Goal: Information Seeking & Learning: Learn about a topic

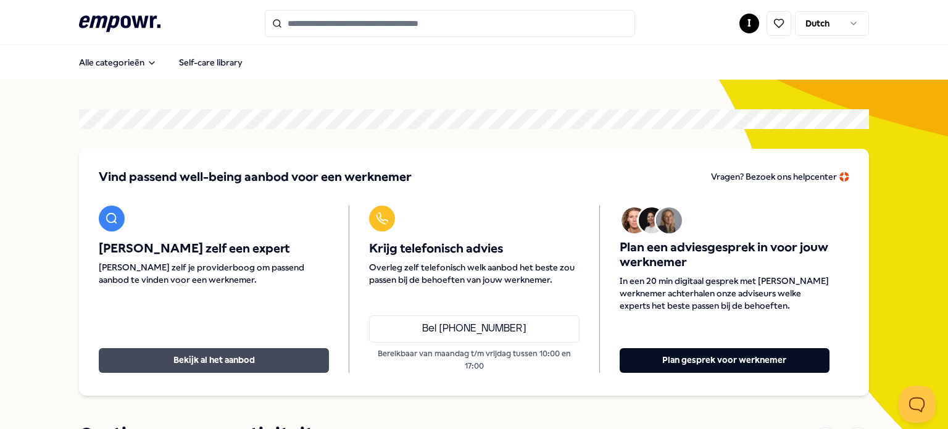
click at [129, 357] on button "Bekijk al het aanbod" at bounding box center [214, 360] width 230 height 25
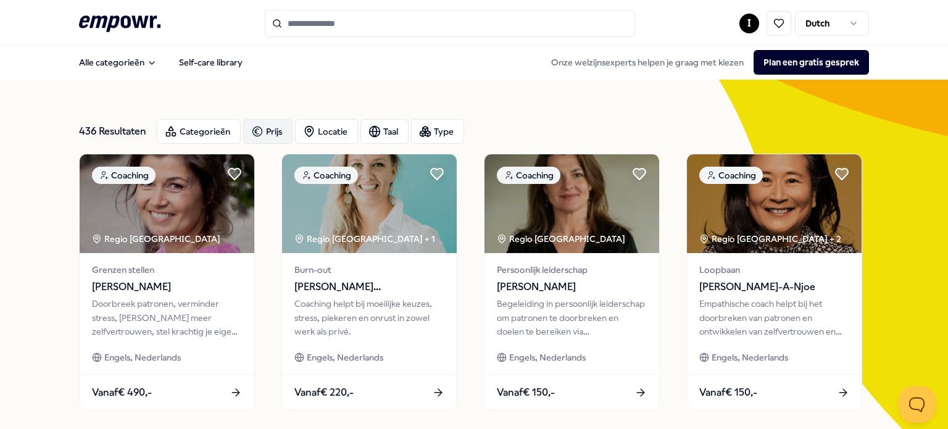
click at [262, 139] on div "Prijs" at bounding box center [267, 131] width 49 height 25
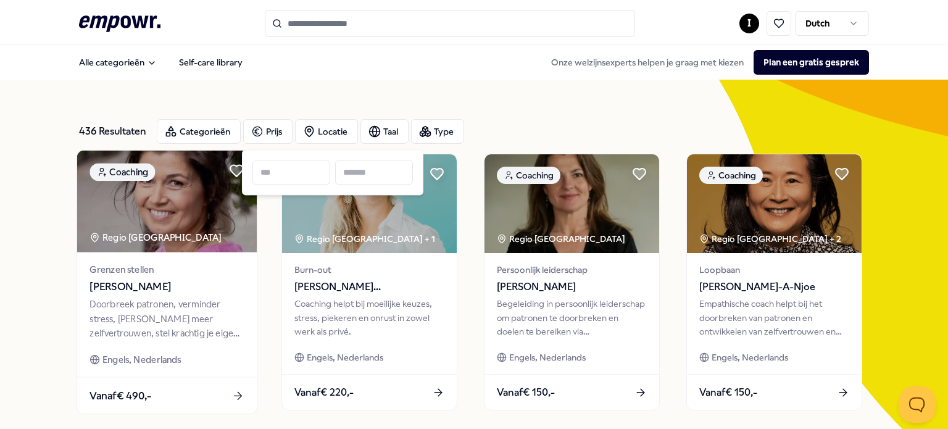
click at [253, 290] on div "Grenzen stellen [PERSON_NAME] patronen, verminder stress, [PERSON_NAME] meer ze…" at bounding box center [167, 314] width 180 height 125
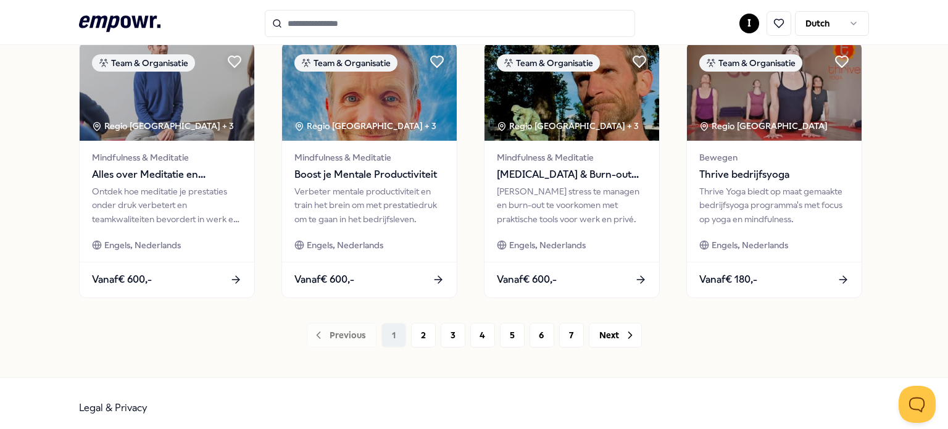
scroll to position [681, 0]
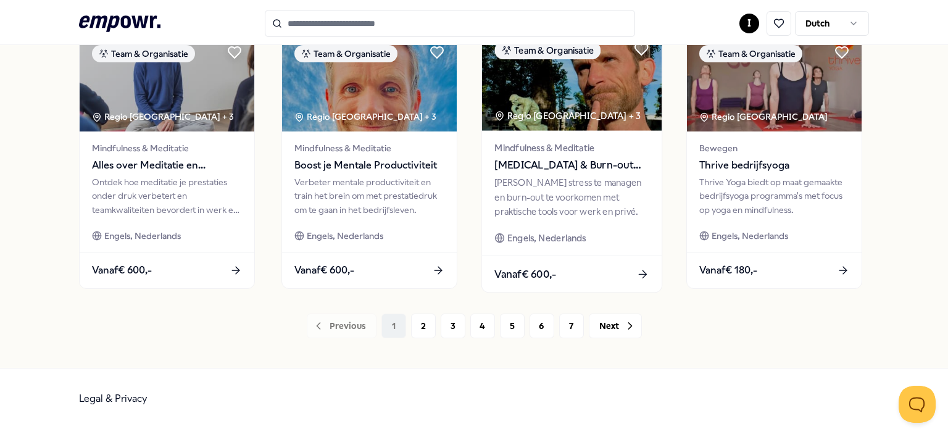
click at [538, 209] on div "[PERSON_NAME] stress te managen en burn-out te voorkomen met praktische tools v…" at bounding box center [571, 197] width 154 height 43
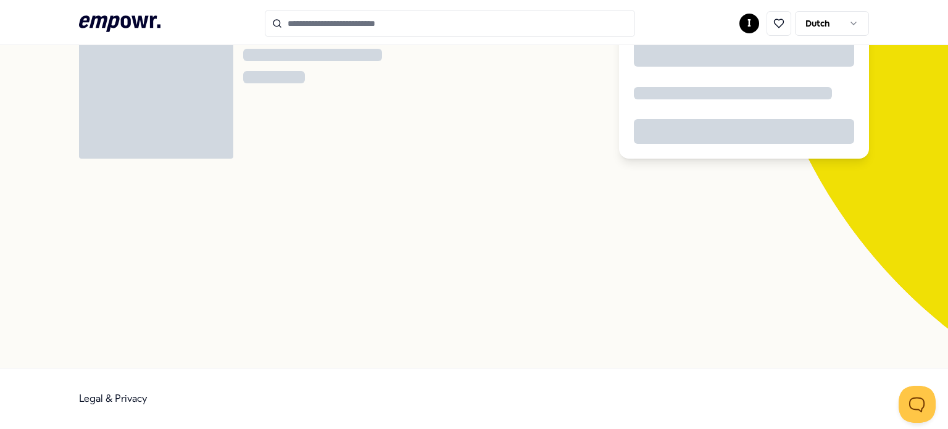
scroll to position [79, 0]
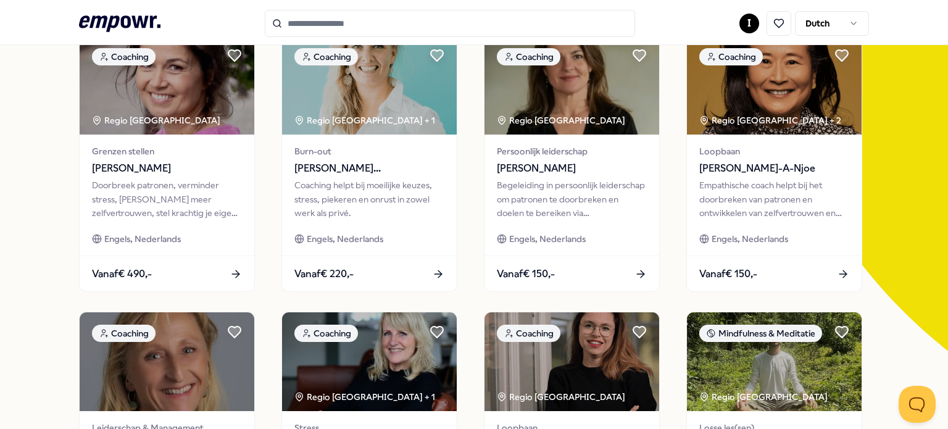
scroll to position [129, 0]
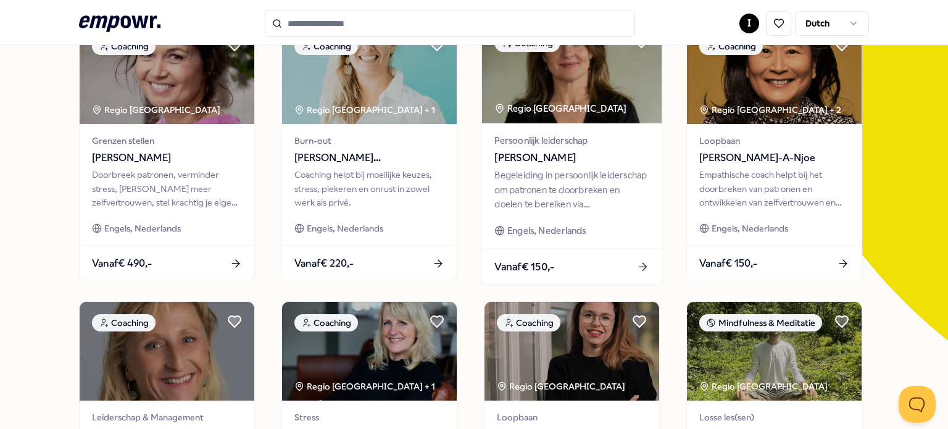
click at [542, 220] on div "Persoonlijk leiderschap [PERSON_NAME] Begeleiding in persoonlijk leiderschap om…" at bounding box center [572, 185] width 180 height 125
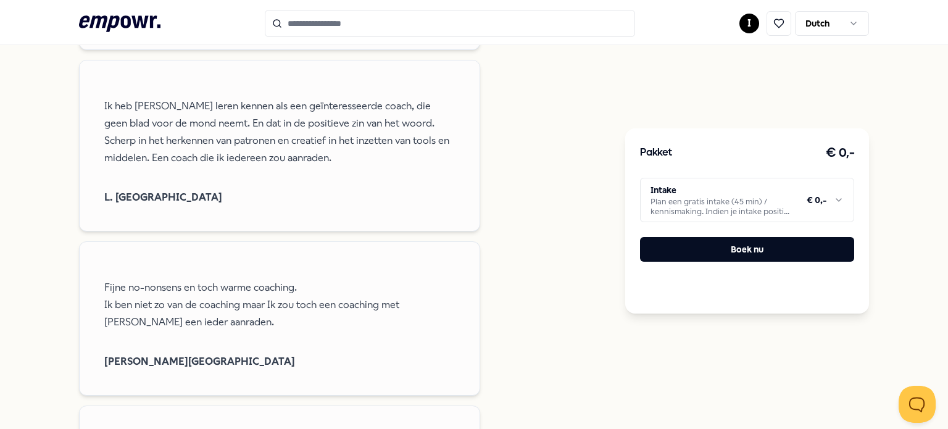
scroll to position [1675, 0]
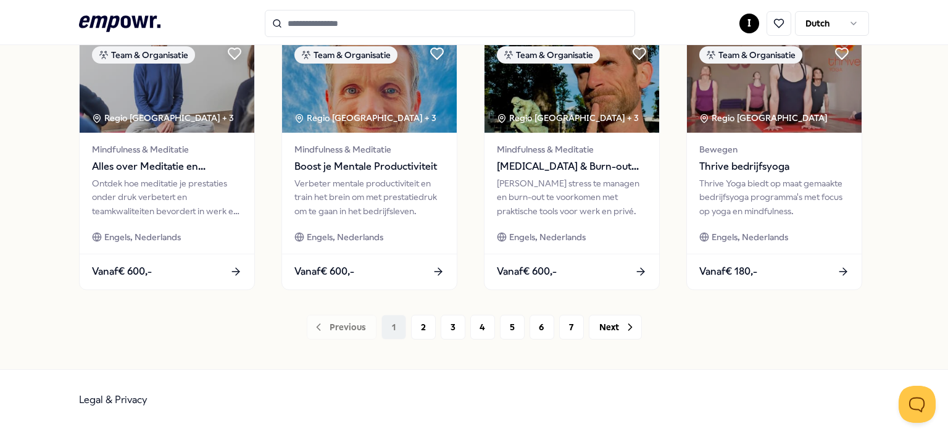
scroll to position [681, 0]
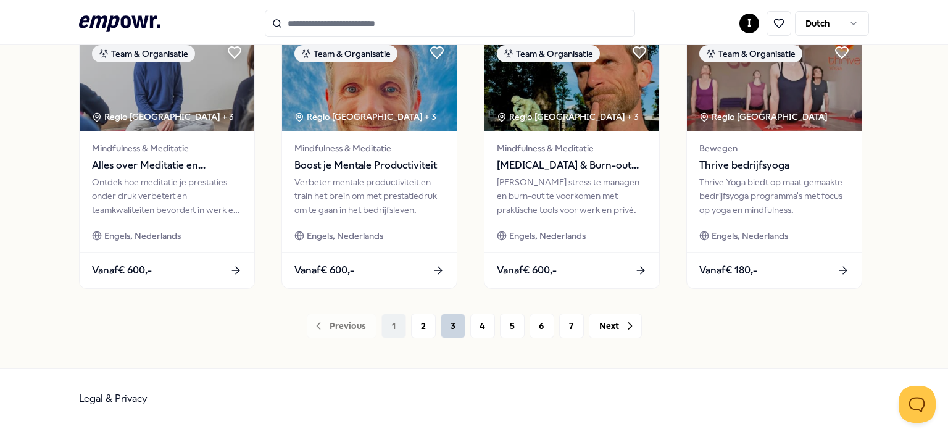
click at [457, 330] on button "3" at bounding box center [453, 326] width 25 height 25
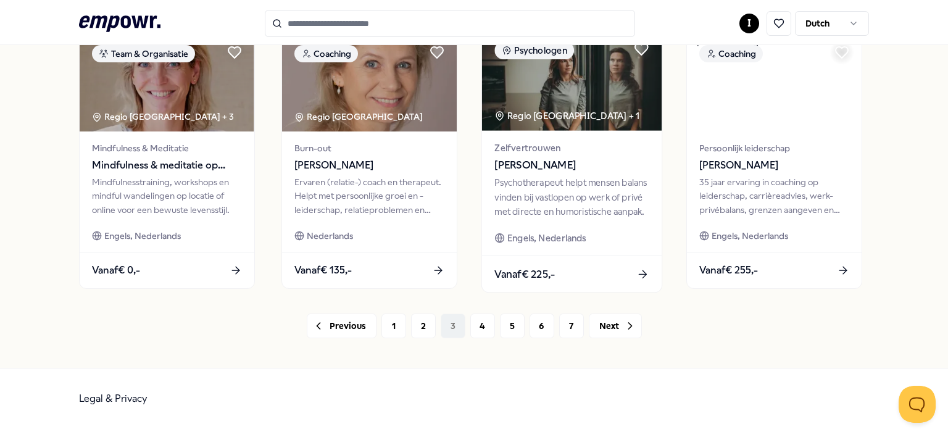
click at [526, 211] on div "Psychotherapeut helpt mensen balans vinden bij vastlopen op werk of privé met d…" at bounding box center [571, 197] width 154 height 43
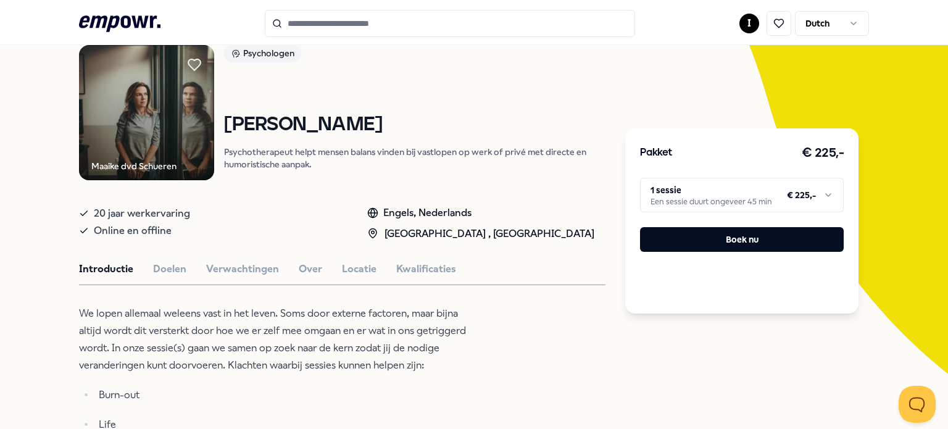
scroll to position [123, 0]
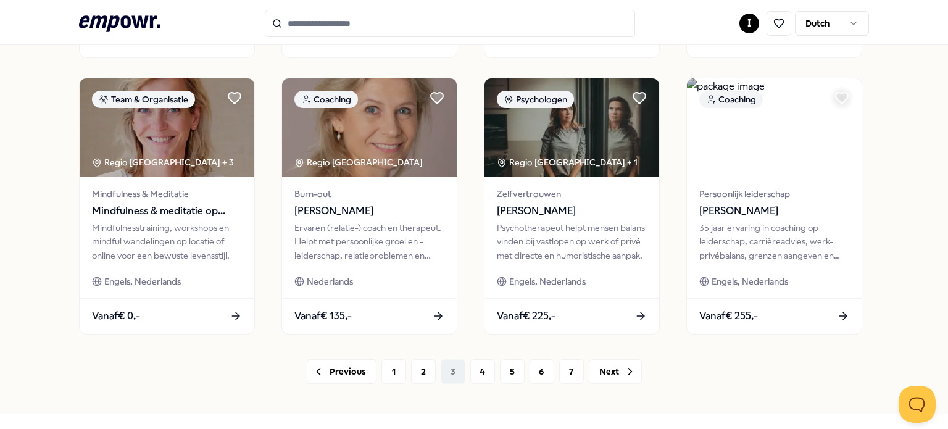
scroll to position [649, 0]
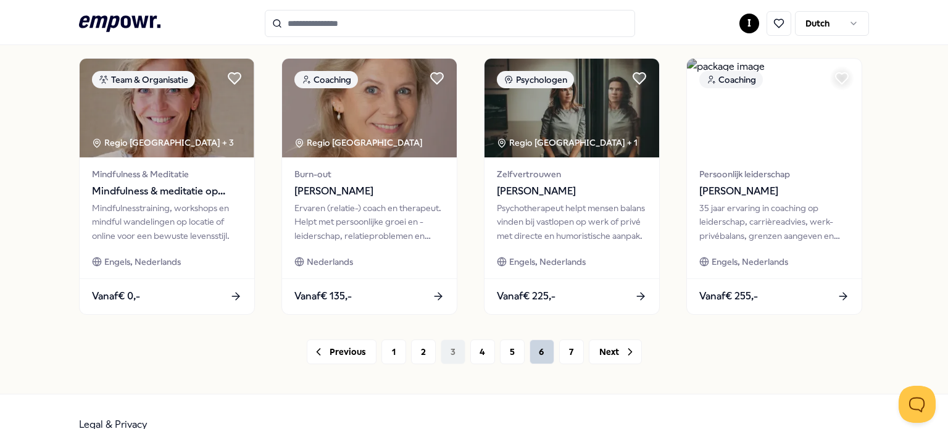
click at [541, 364] on button "6" at bounding box center [542, 351] width 25 height 25
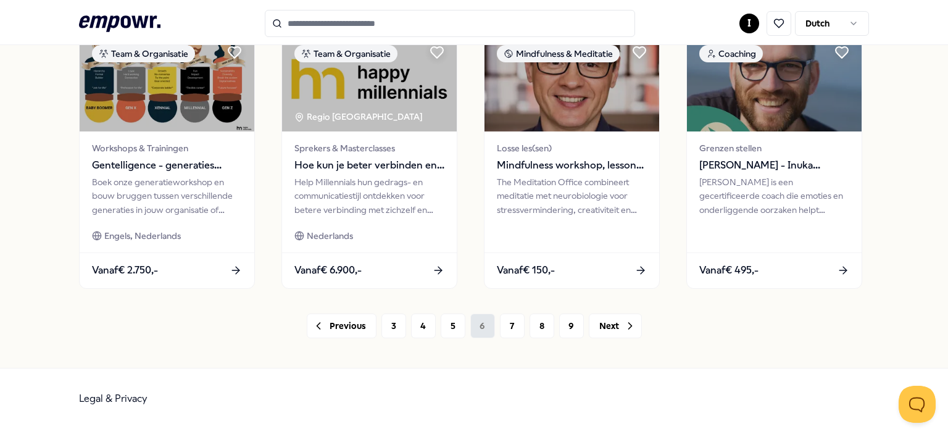
scroll to position [681, 0]
click at [535, 330] on button "8" at bounding box center [542, 326] width 25 height 25
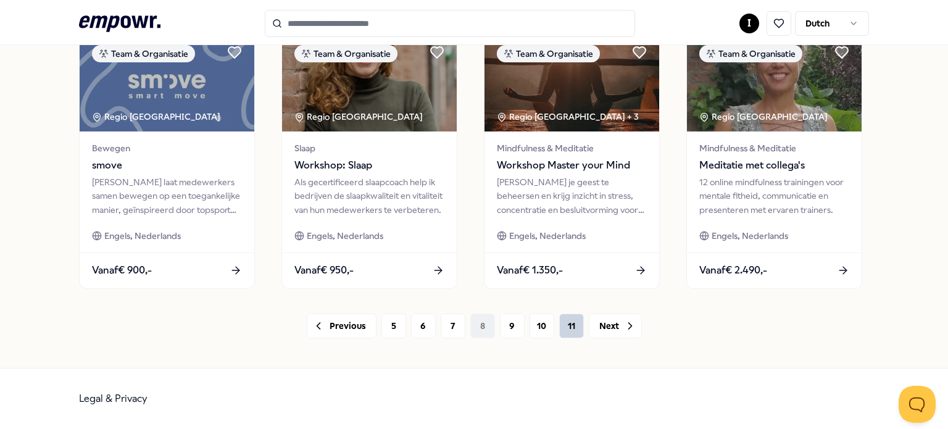
click at [570, 327] on button "11" at bounding box center [571, 326] width 25 height 25
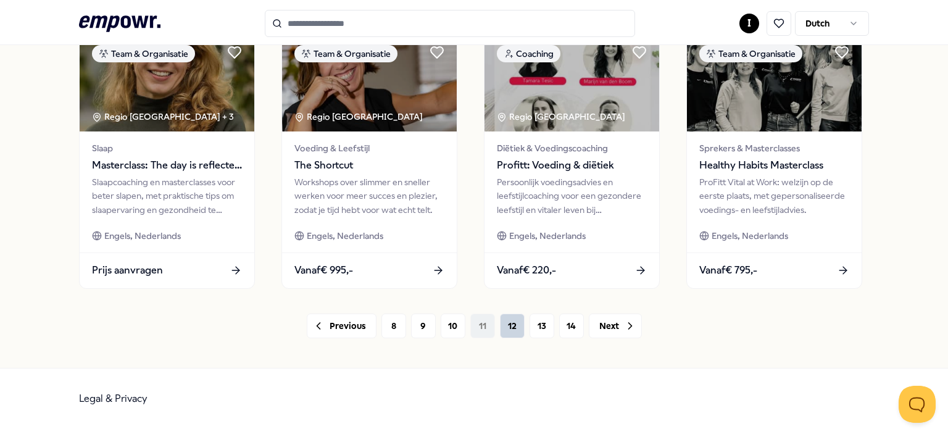
click at [514, 323] on button "12" at bounding box center [512, 326] width 25 height 25
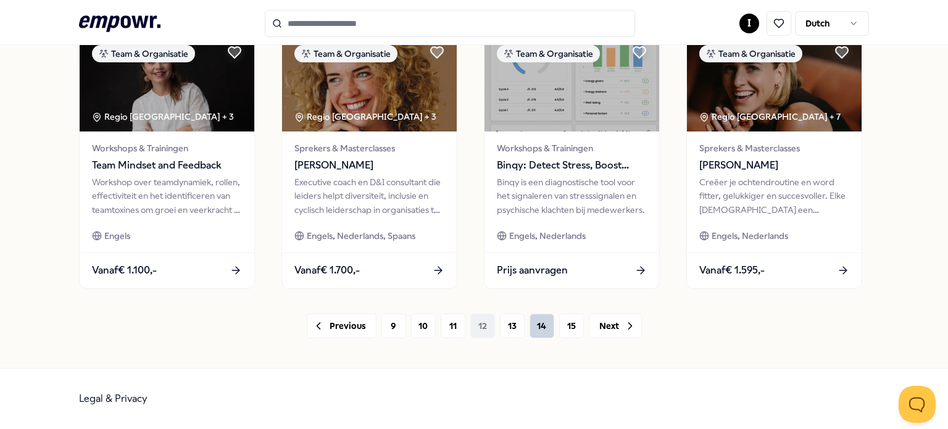
click at [542, 330] on button "14" at bounding box center [542, 326] width 25 height 25
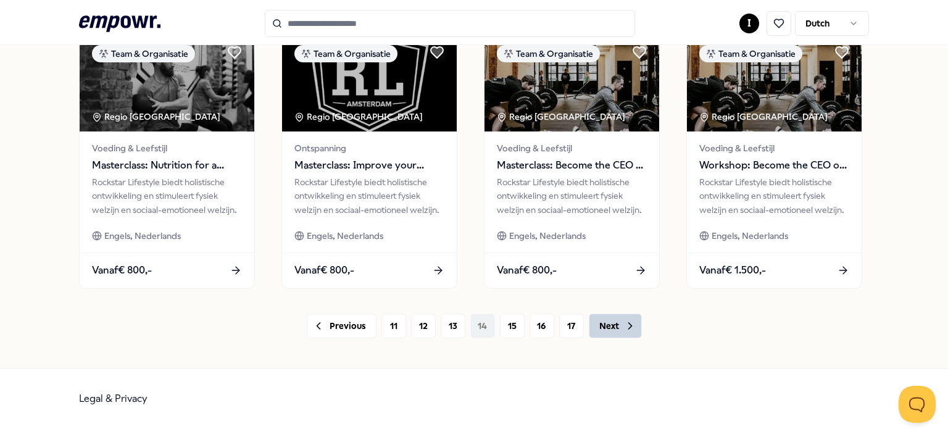
click at [623, 334] on button "Next" at bounding box center [615, 326] width 53 height 25
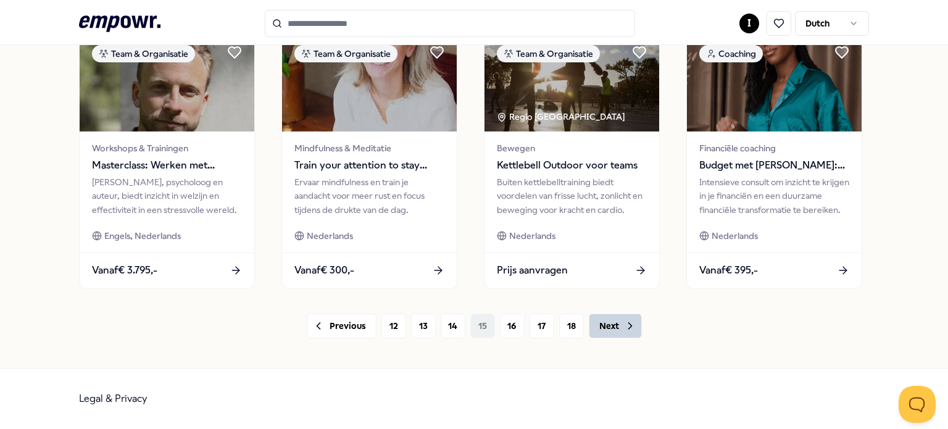
click at [618, 328] on button "Next" at bounding box center [615, 326] width 53 height 25
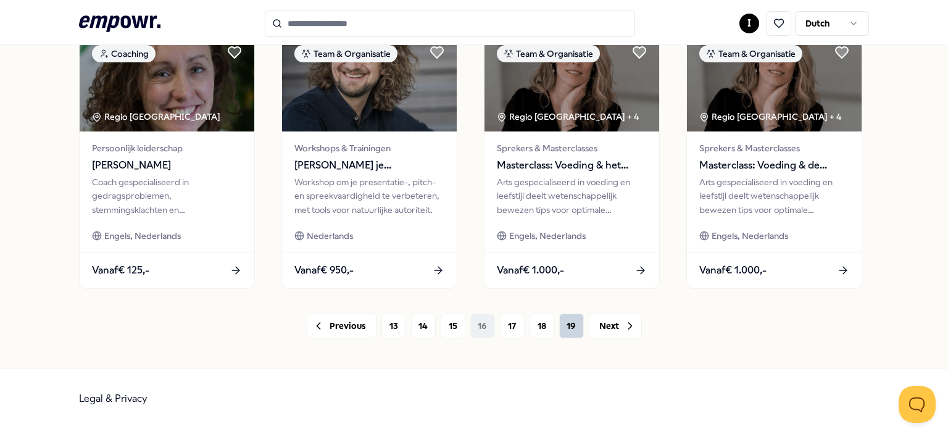
click at [568, 327] on button "19" at bounding box center [571, 326] width 25 height 25
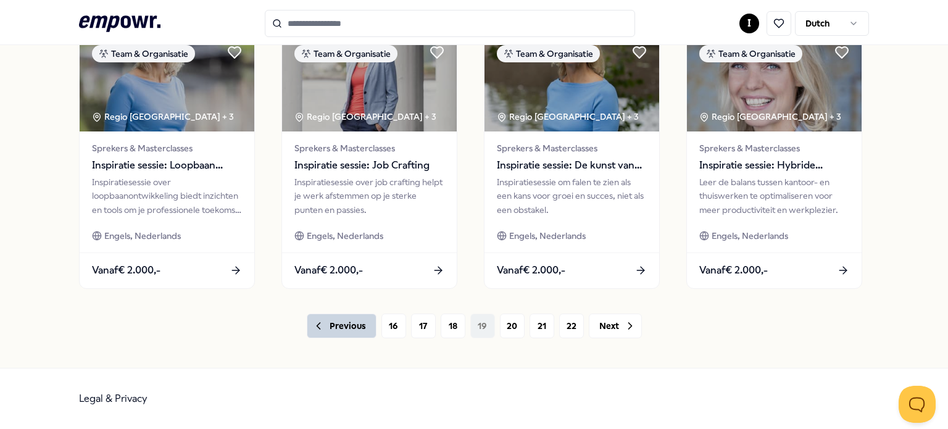
click at [319, 331] on icon at bounding box center [318, 326] width 12 height 12
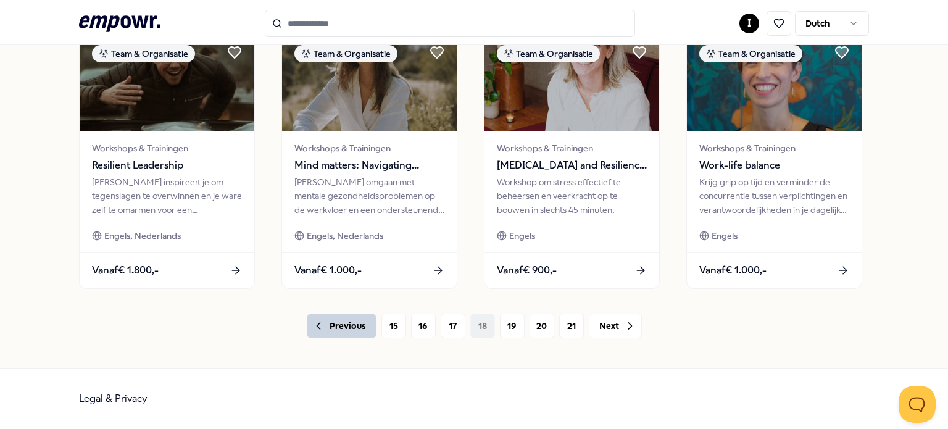
click at [323, 333] on button "Previous" at bounding box center [342, 326] width 70 height 25
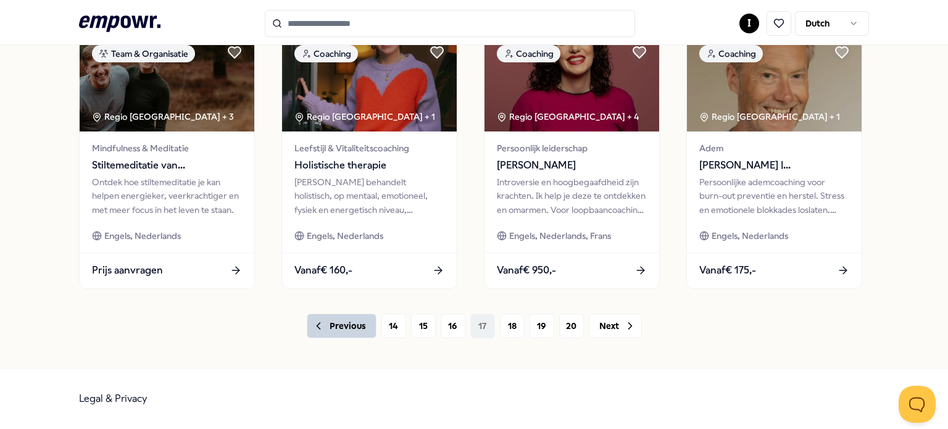
click at [316, 326] on icon at bounding box center [318, 326] width 12 height 12
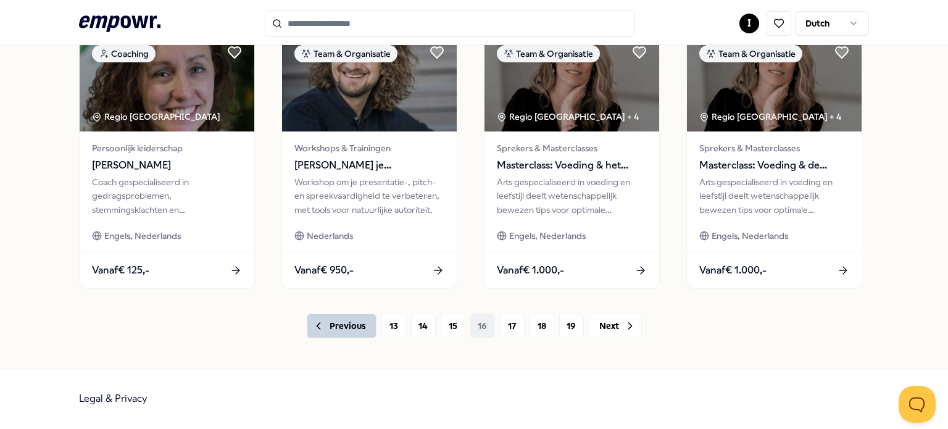
click at [319, 325] on icon at bounding box center [318, 326] width 3 height 6
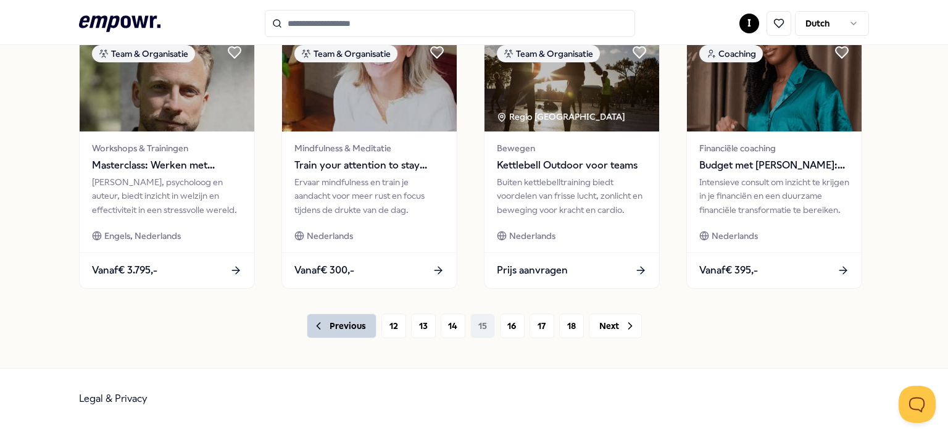
click at [321, 323] on icon at bounding box center [318, 326] width 12 height 12
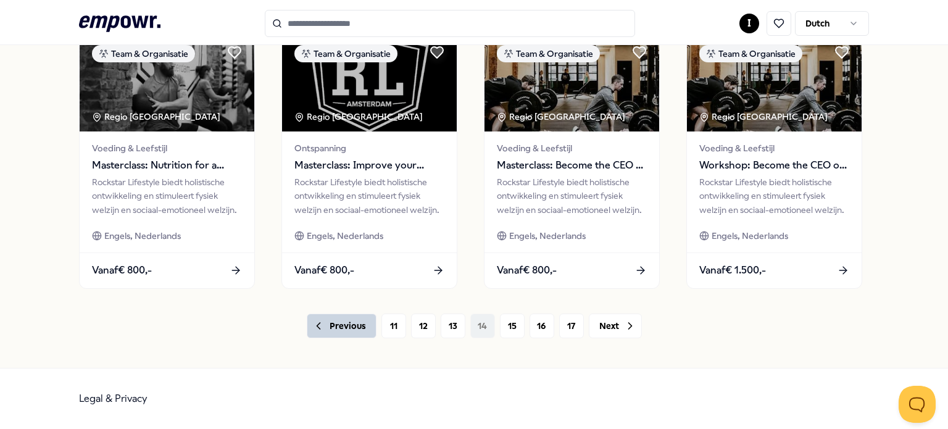
click at [323, 326] on icon at bounding box center [318, 326] width 12 height 12
click at [321, 323] on icon at bounding box center [318, 326] width 12 height 12
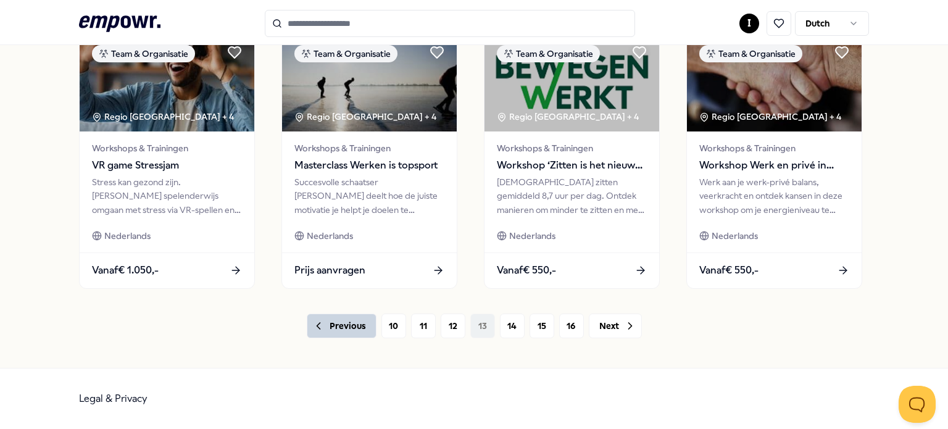
click at [321, 322] on icon at bounding box center [318, 326] width 12 height 12
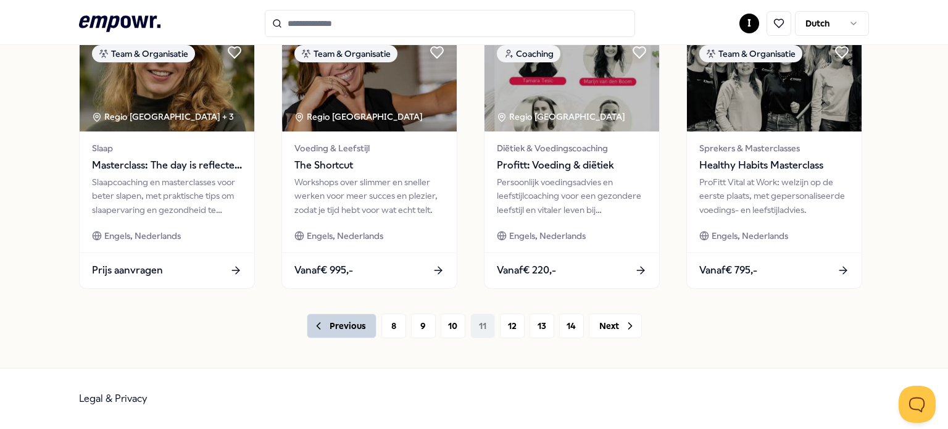
click at [325, 323] on icon at bounding box center [318, 326] width 12 height 12
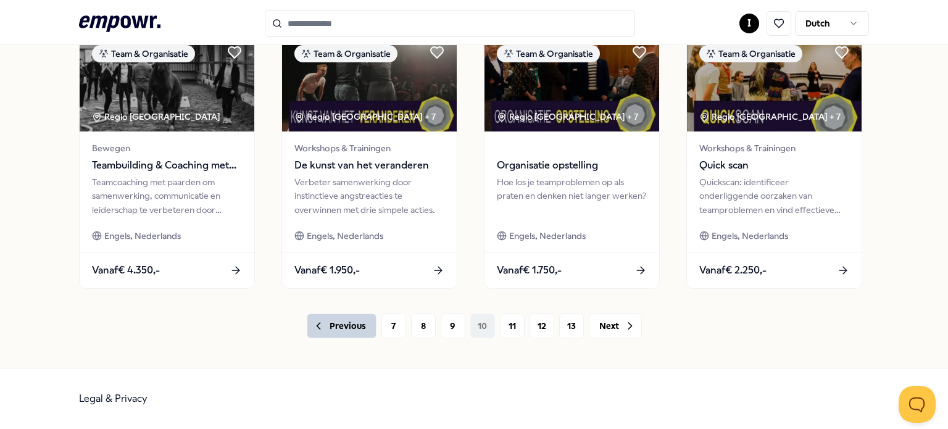
click at [314, 330] on icon at bounding box center [318, 326] width 12 height 12
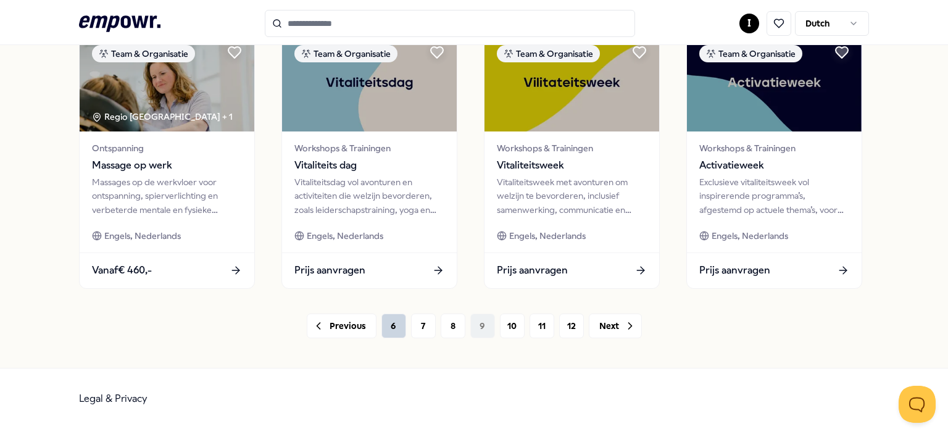
click at [385, 328] on button "6" at bounding box center [393, 326] width 25 height 25
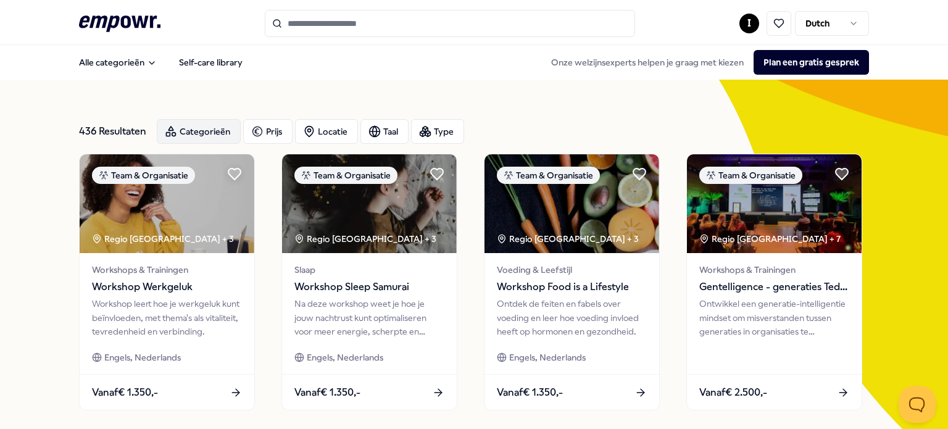
click at [185, 141] on div "Categorieën" at bounding box center [199, 131] width 84 height 25
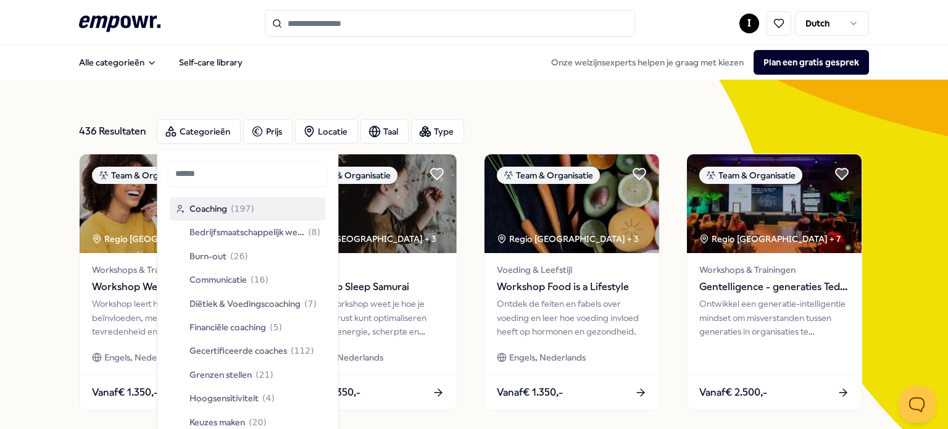
click at [196, 354] on span "Gecertificeerde coaches" at bounding box center [238, 351] width 98 height 14
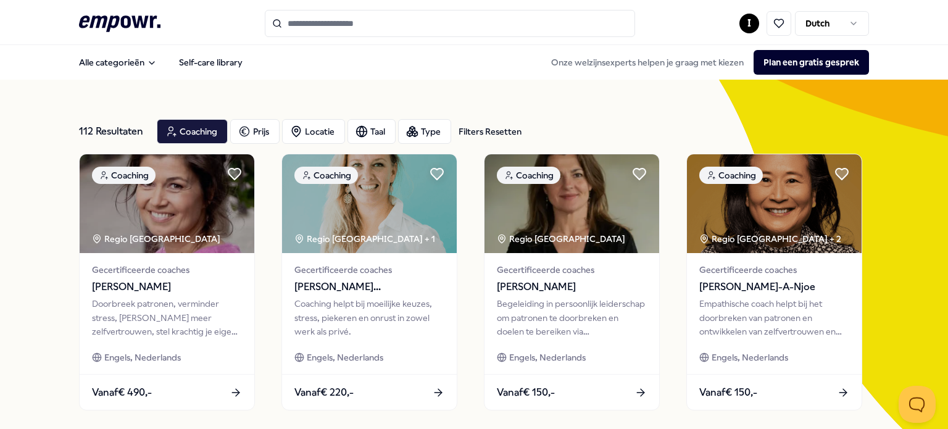
click at [748, 20] on html ".empowr-logo_svg__cls-1{fill:#03032f} I Dutch Alle categorieën Self-care librar…" at bounding box center [474, 214] width 948 height 429
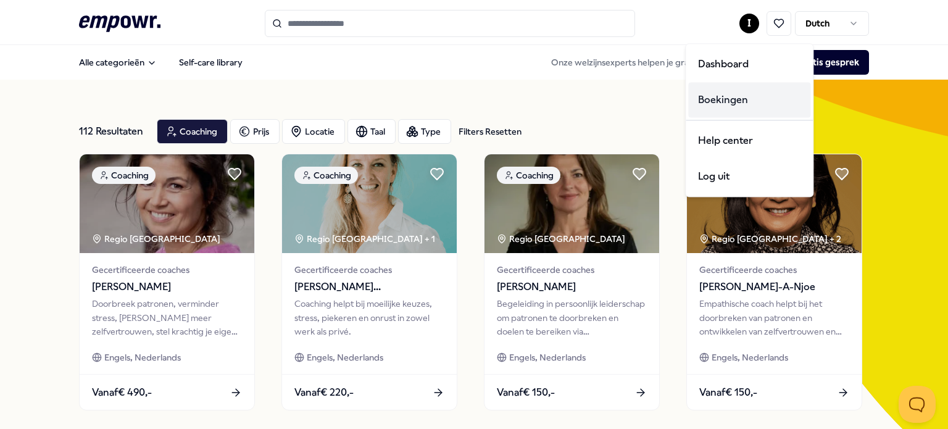
click at [743, 102] on div "Boekingen" at bounding box center [749, 100] width 122 height 36
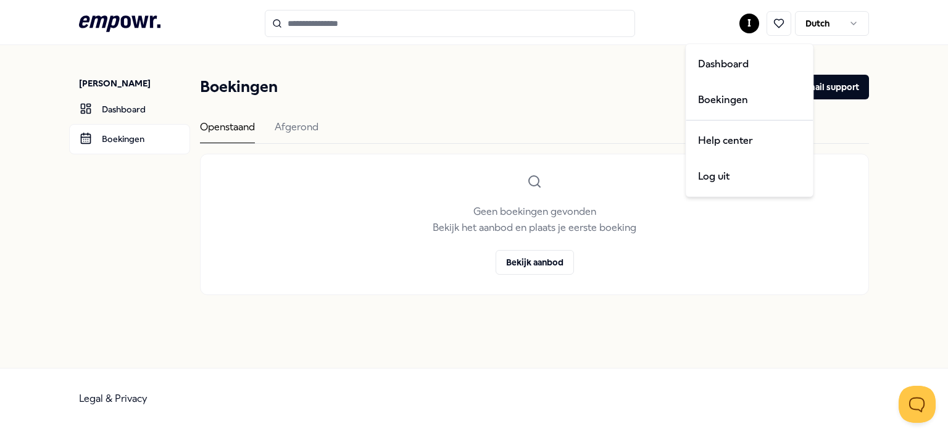
click at [748, 30] on html ".empowr-logo_svg__cls-1{fill:#03032f} I [DEMOGRAPHIC_DATA] [PERSON_NAME] Dashbo…" at bounding box center [474, 214] width 948 height 429
click at [725, 67] on div "Dashboard" at bounding box center [749, 64] width 122 height 36
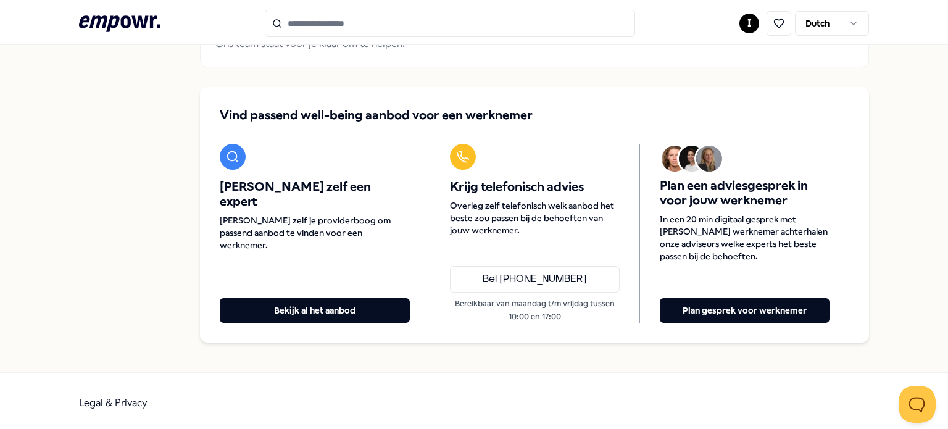
scroll to position [117, 0]
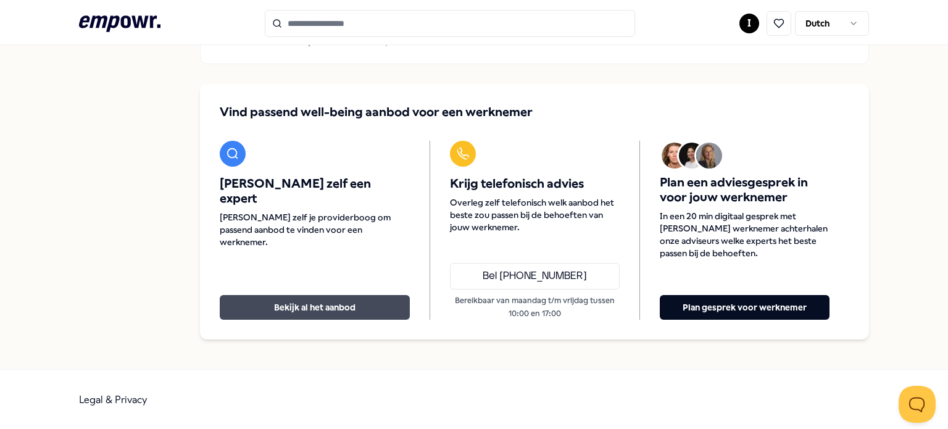
click at [239, 300] on button "Bekijk al het aanbod" at bounding box center [315, 307] width 190 height 25
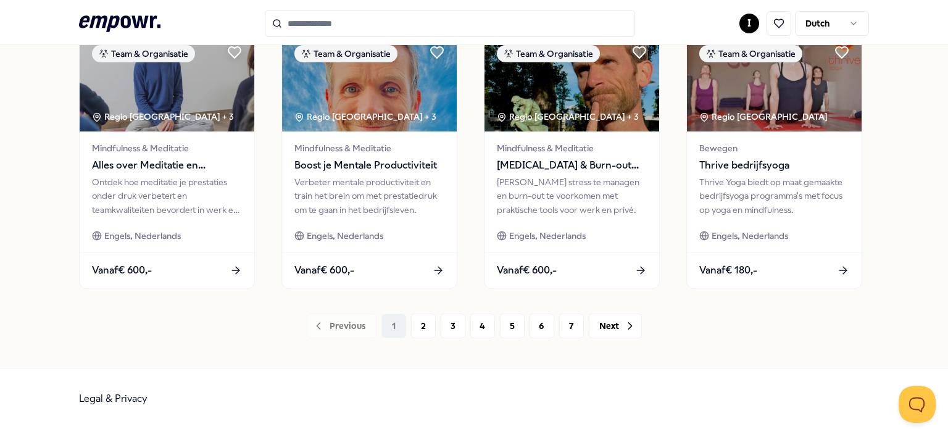
scroll to position [681, 0]
click at [107, 400] on link "Legal & Privacy" at bounding box center [113, 399] width 69 height 12
